Goal: Task Accomplishment & Management: Complete application form

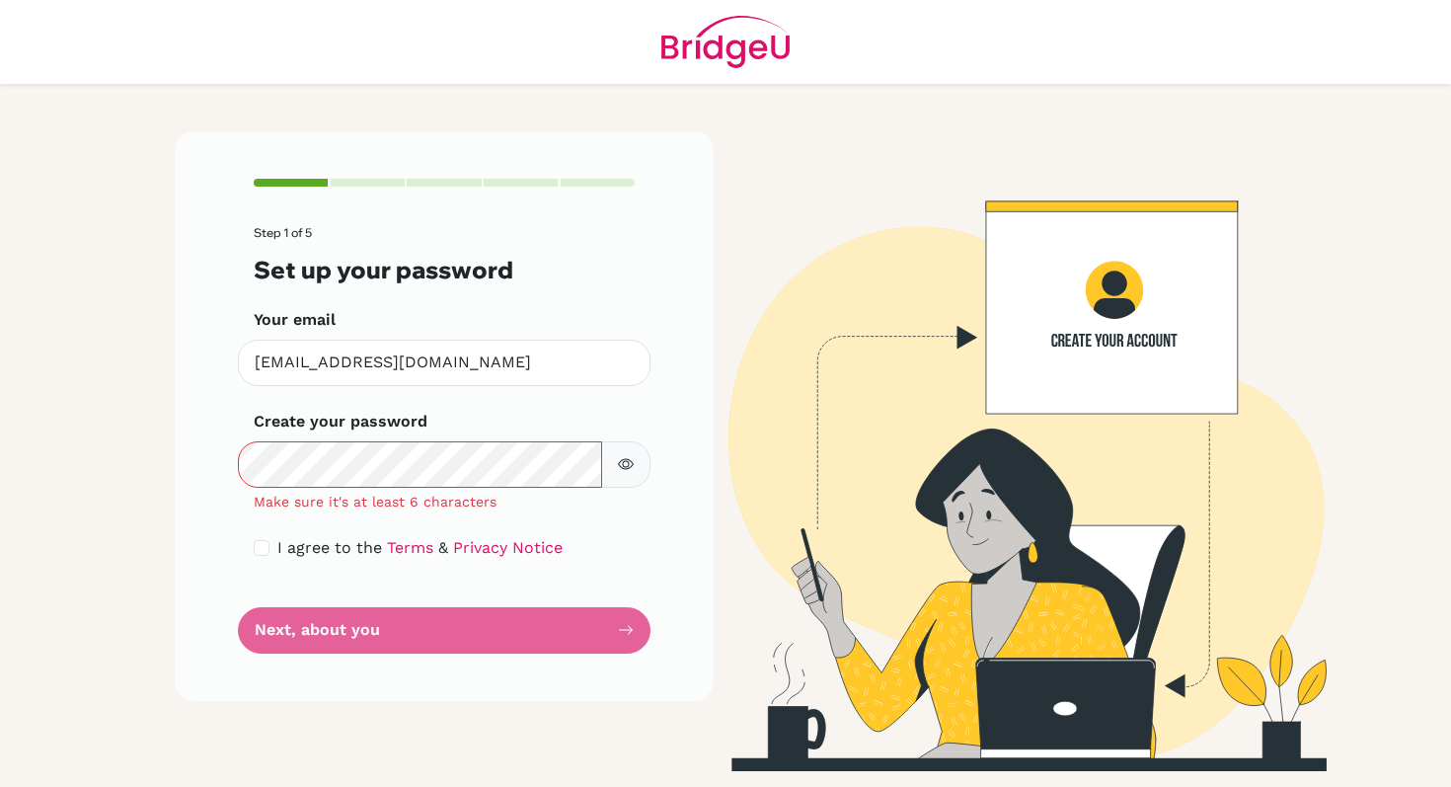
click at [214, 478] on div "Step 1 of 5 Set up your password Your email [EMAIL_ADDRESS][DOMAIN_NAME] Invali…" at bounding box center [444, 415] width 539 height 569
click at [1320, 202] on img at bounding box center [1006, 451] width 1125 height 640
click at [621, 466] on icon "button" at bounding box center [626, 464] width 16 height 16
click at [624, 466] on icon "button" at bounding box center [625, 464] width 7 height 7
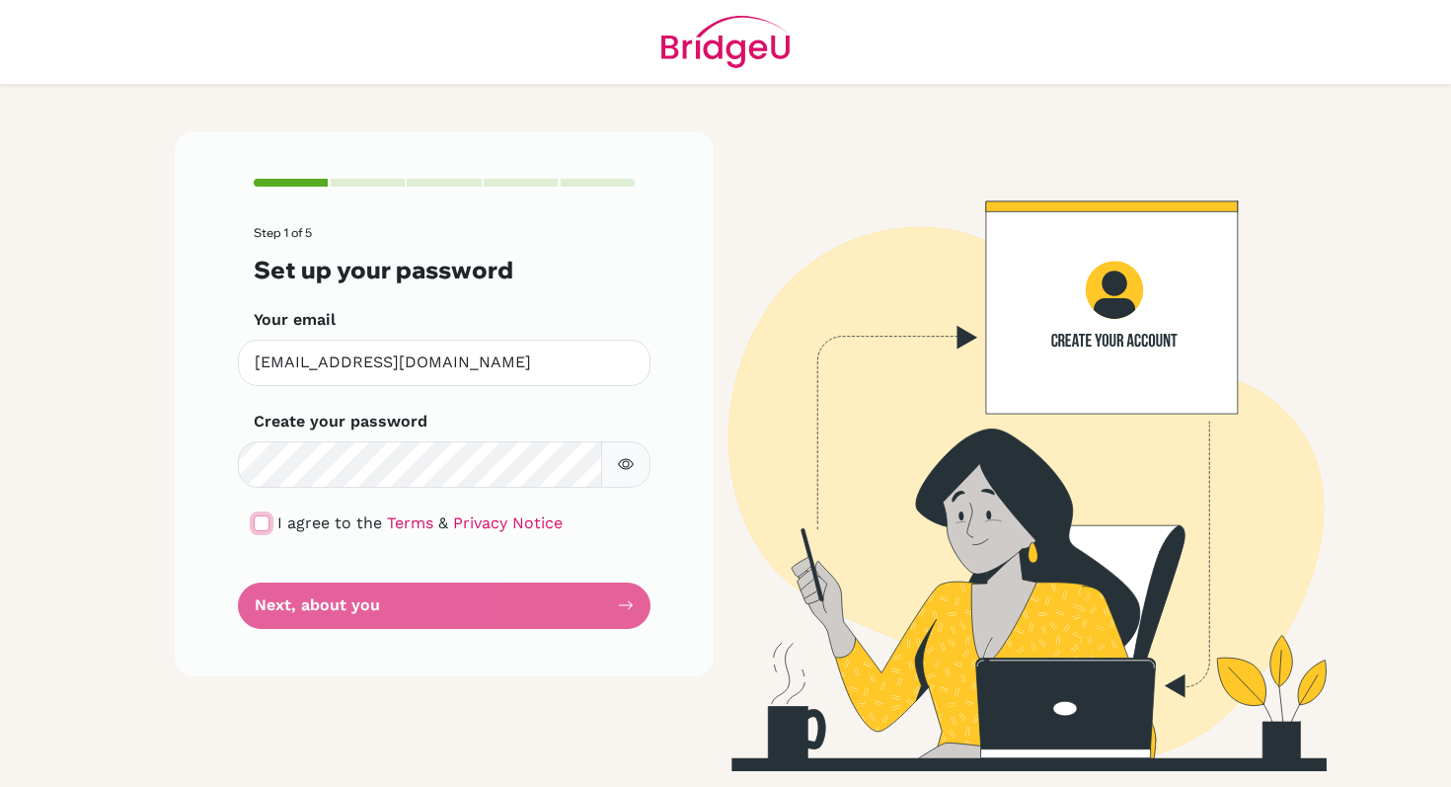
click at [261, 527] on input "checkbox" at bounding box center [262, 523] width 16 height 16
checkbox input "true"
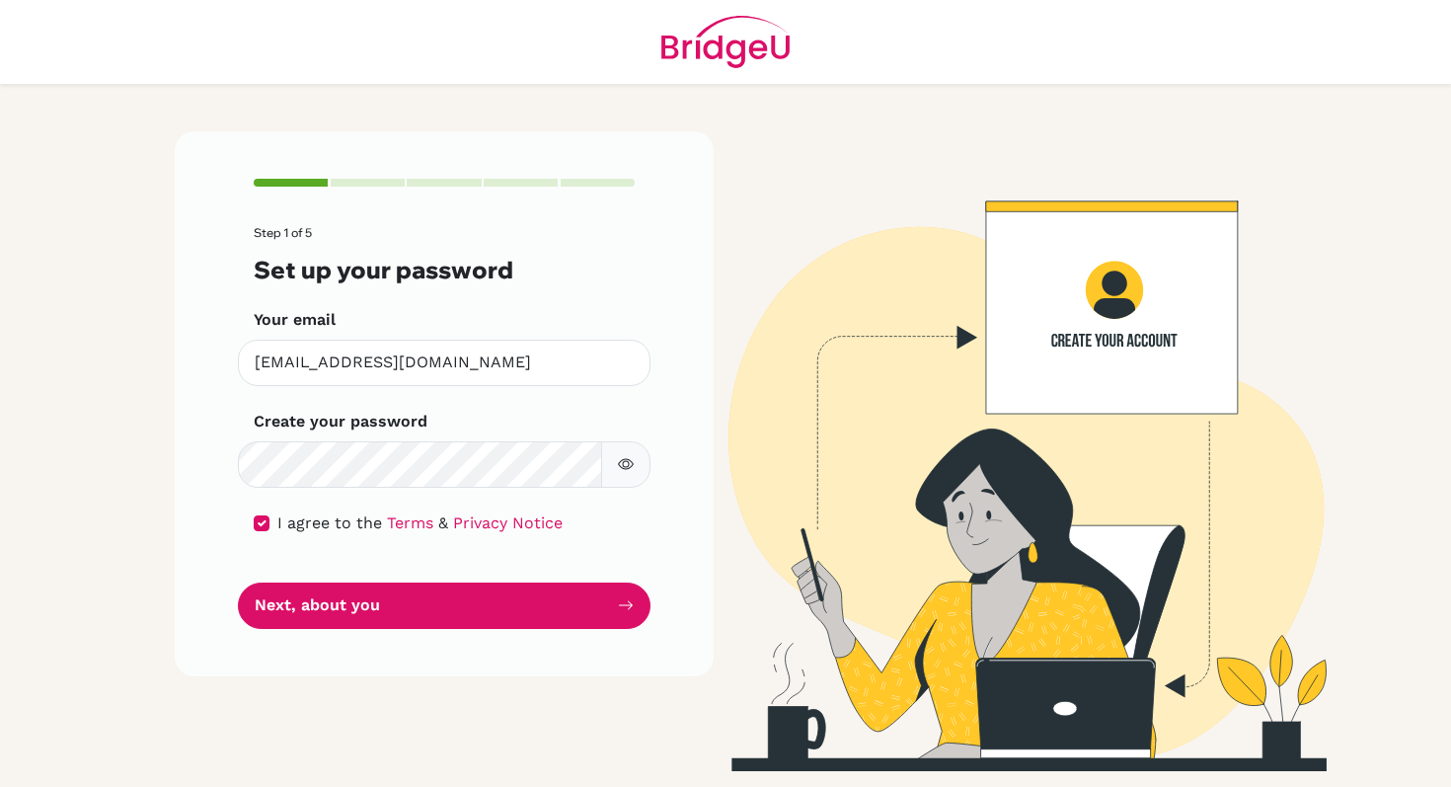
click at [622, 461] on icon "button" at bounding box center [626, 464] width 16 height 16
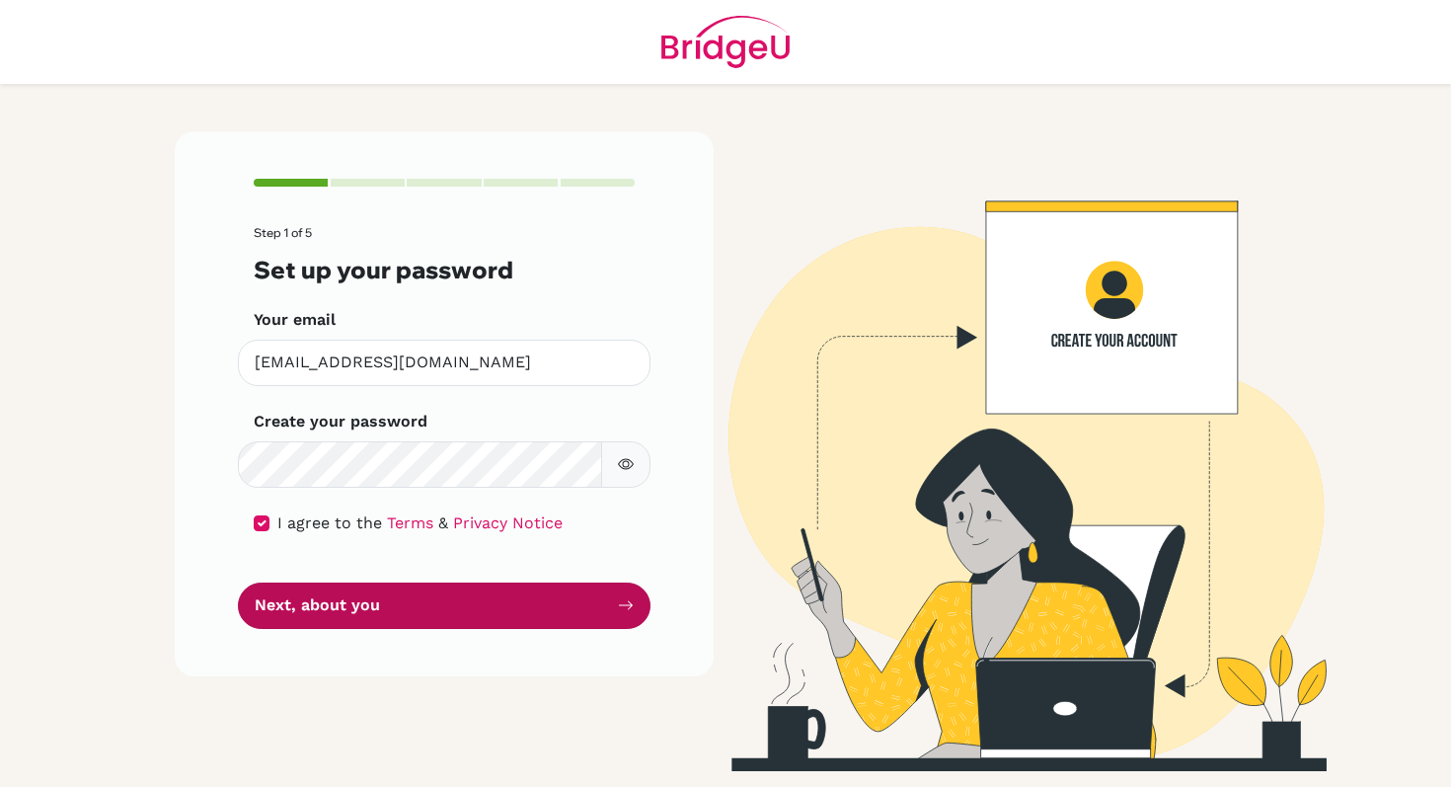
click at [459, 614] on button "Next, about you" at bounding box center [444, 605] width 413 height 46
